Goal: Information Seeking & Learning: Understand process/instructions

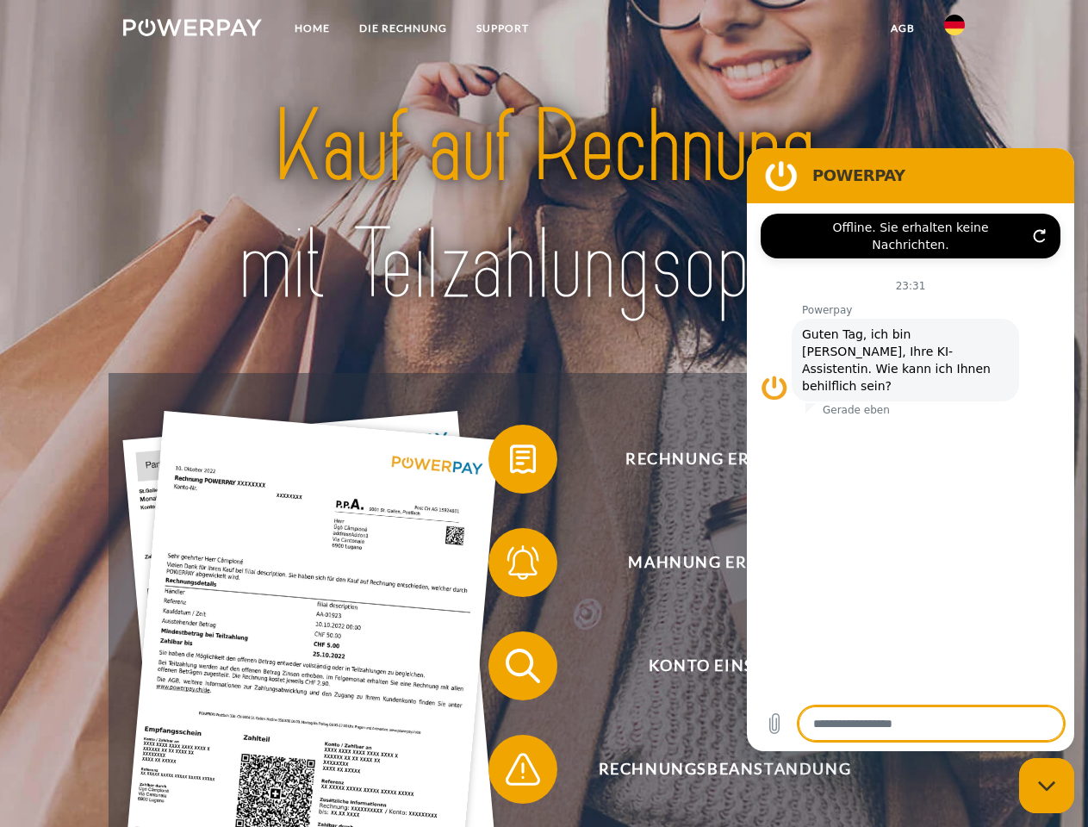
click at [192, 30] on img at bounding box center [192, 27] width 139 height 17
click at [955, 30] on img at bounding box center [955, 25] width 21 height 21
click at [902, 28] on link "agb" at bounding box center [902, 28] width 53 height 31
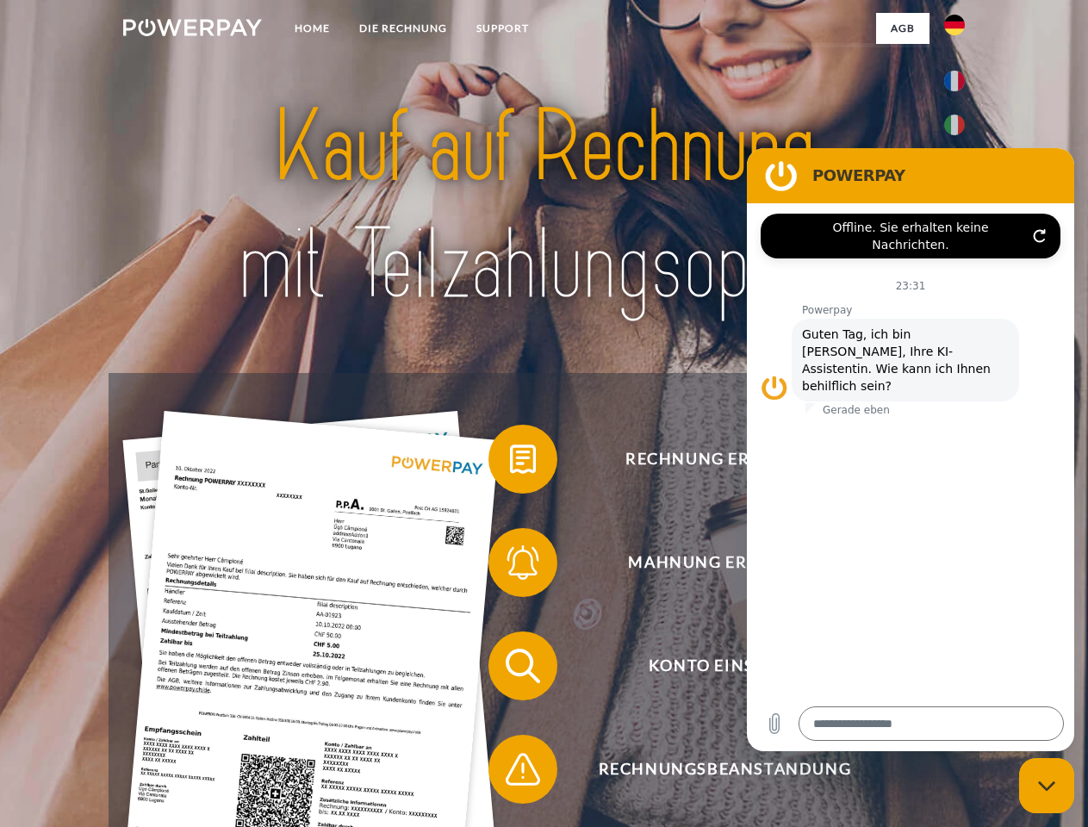
click at [510, 463] on span at bounding box center [497, 459] width 86 height 86
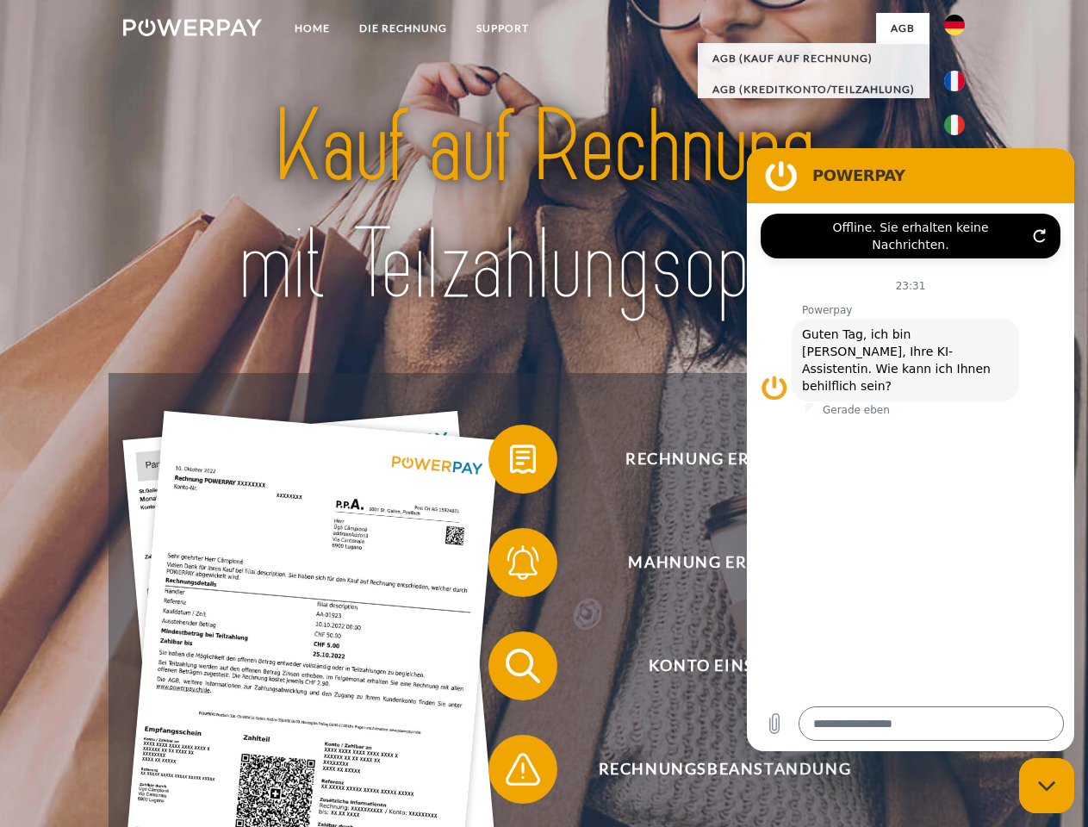
click at [510, 566] on span at bounding box center [497, 563] width 86 height 86
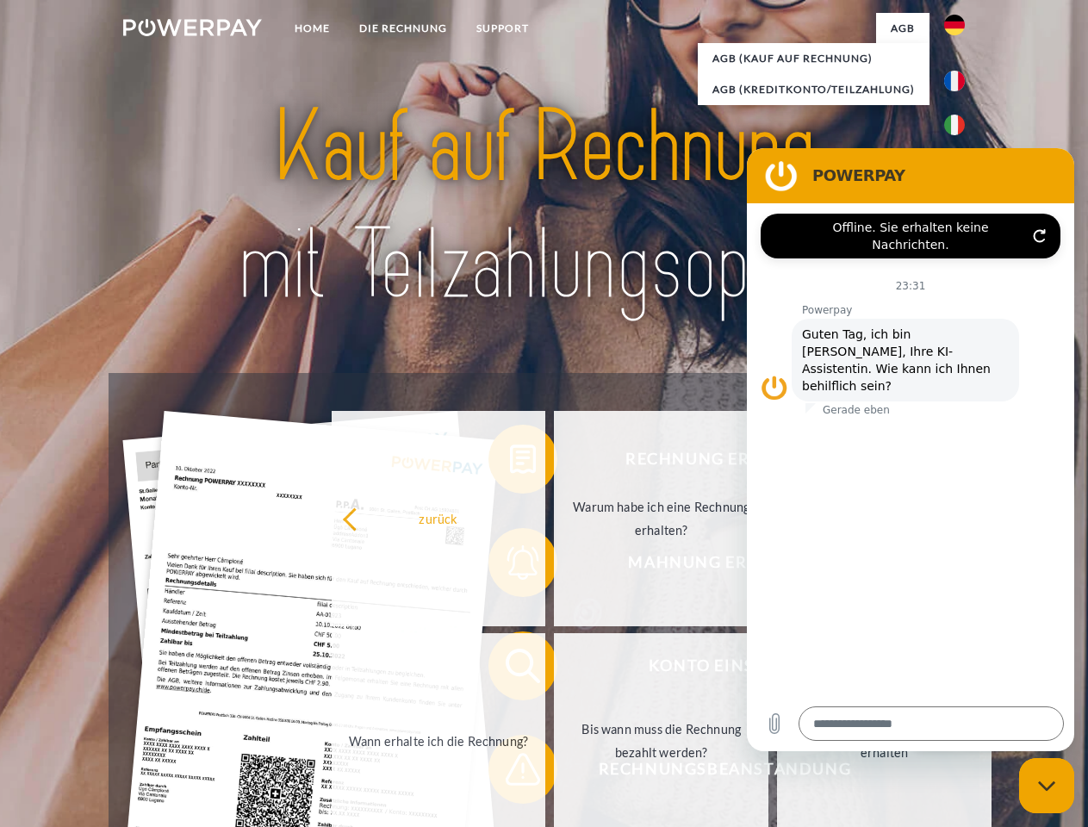
click at [554, 670] on link "Bis wann muss die Rechnung bezahlt werden?" at bounding box center [661, 740] width 215 height 215
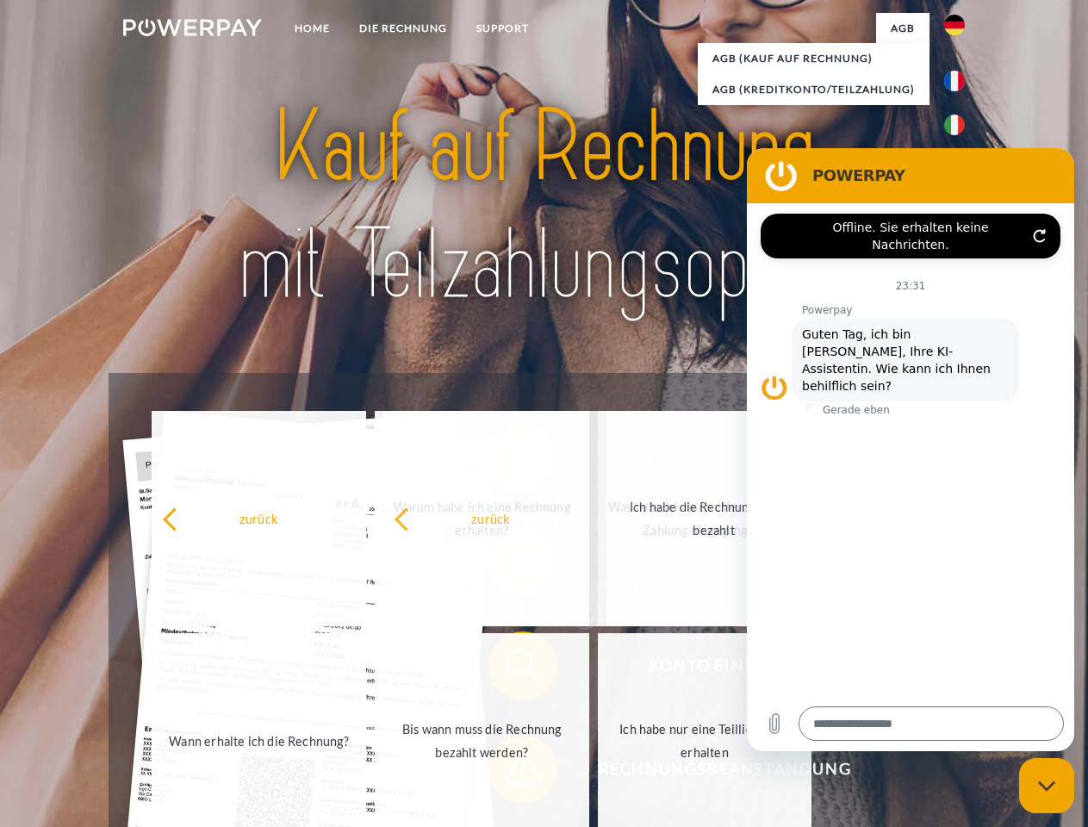
click at [510, 773] on span at bounding box center [497, 769] width 86 height 86
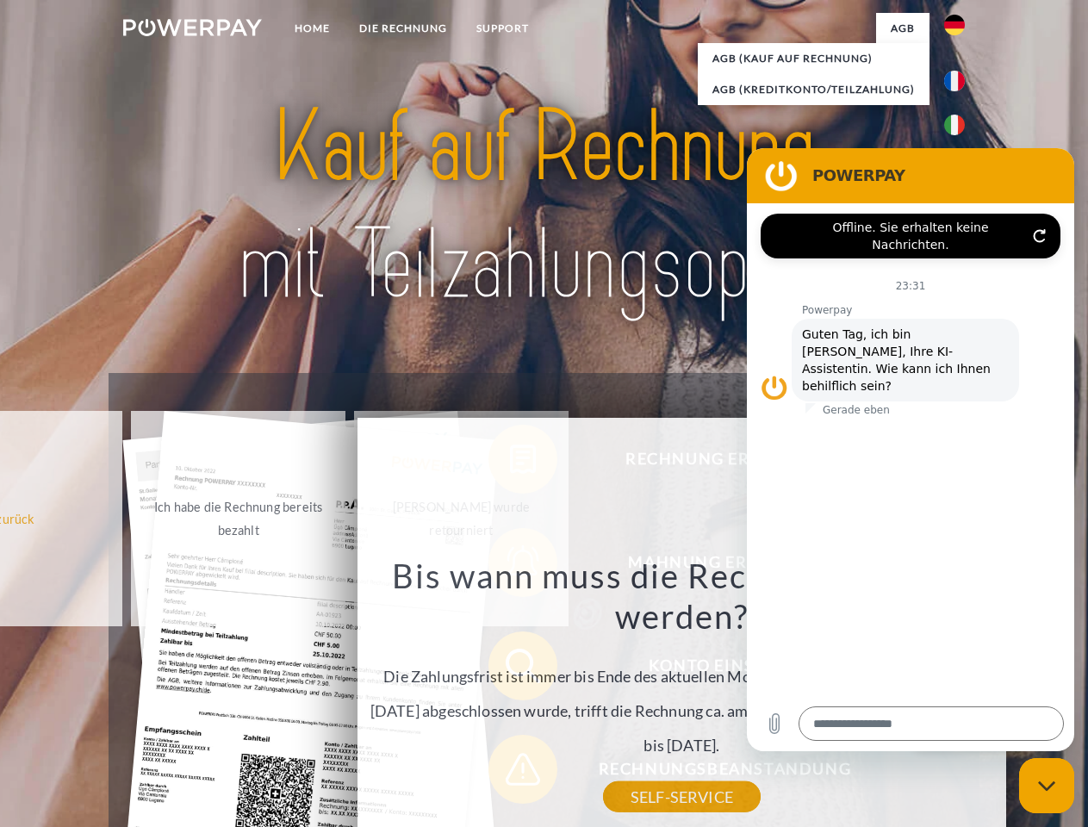
click at [1047, 786] on icon "Messaging-Fenster schließen" at bounding box center [1047, 786] width 18 height 11
type textarea "*"
